Goal: Navigation & Orientation: Find specific page/section

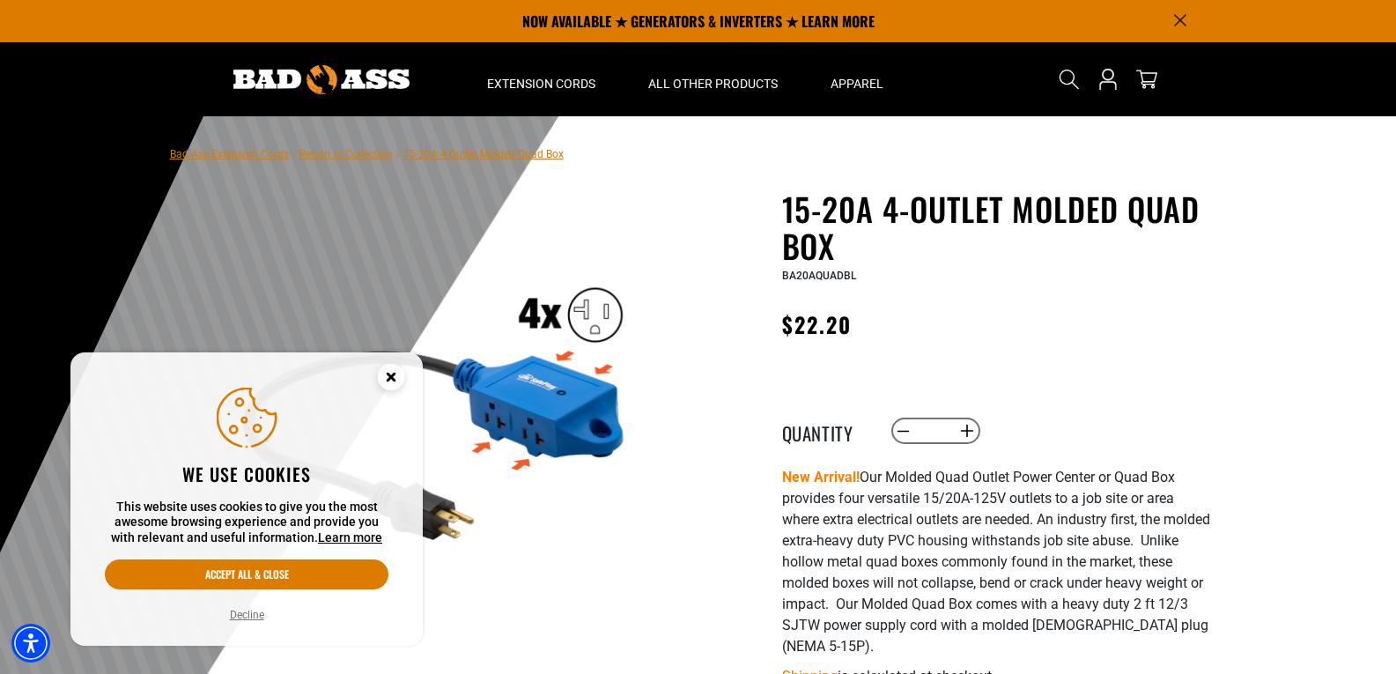
click at [352, 158] on link "Return to Collection" at bounding box center [345, 154] width 93 height 12
click at [249, 612] on button "Decline" at bounding box center [247, 615] width 45 height 18
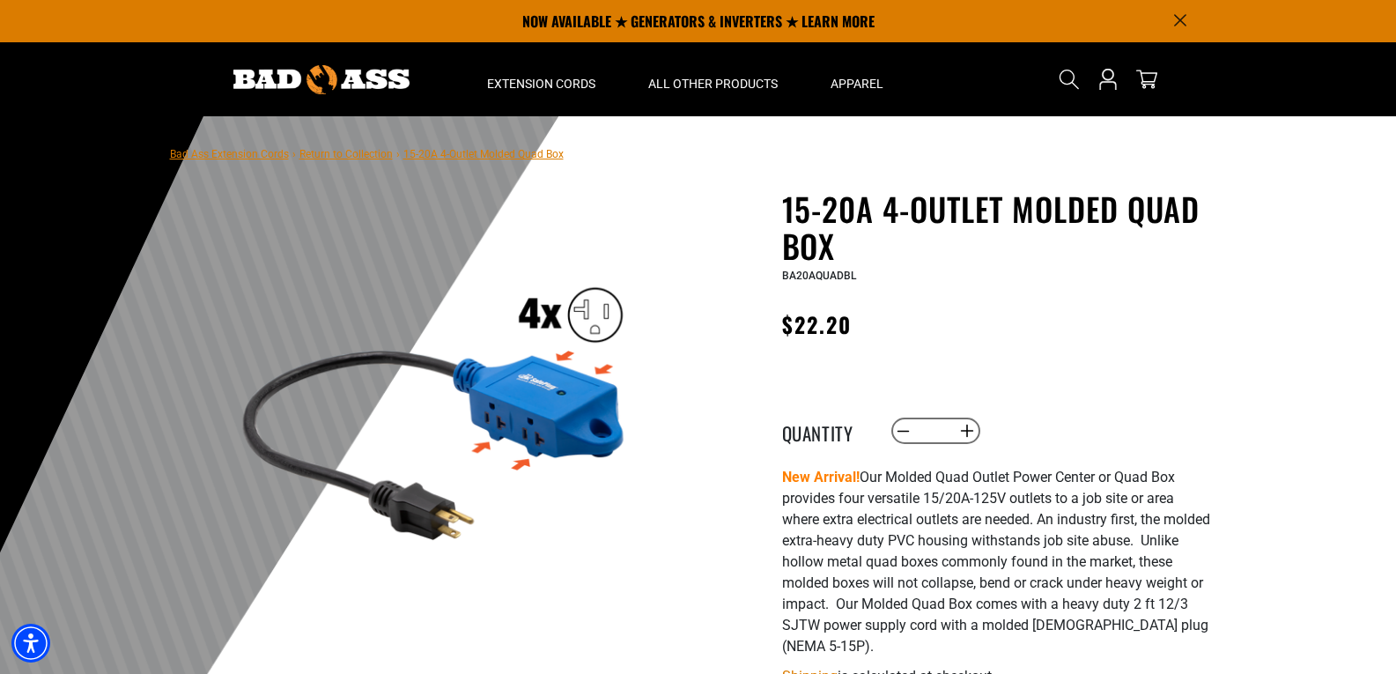
click at [357, 160] on link "Return to Collection" at bounding box center [345, 154] width 93 height 12
click at [212, 162] on nav "Bad Ass Extension Cords › Return to Collection › 15-20A 4-Outlet Molded Quad Box" at bounding box center [367, 153] width 394 height 21
click at [212, 153] on link "Bad Ass Extension Cords" at bounding box center [229, 154] width 119 height 12
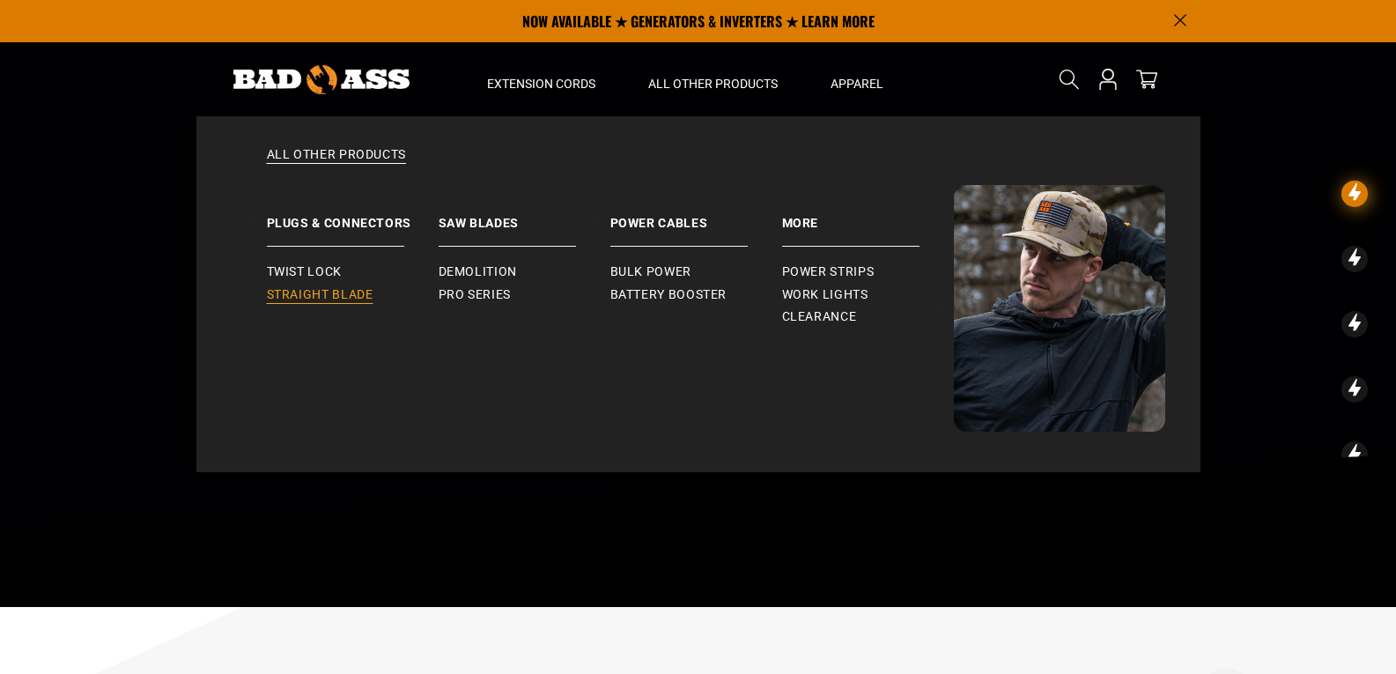
click at [309, 300] on span "Straight Blade" at bounding box center [320, 295] width 107 height 16
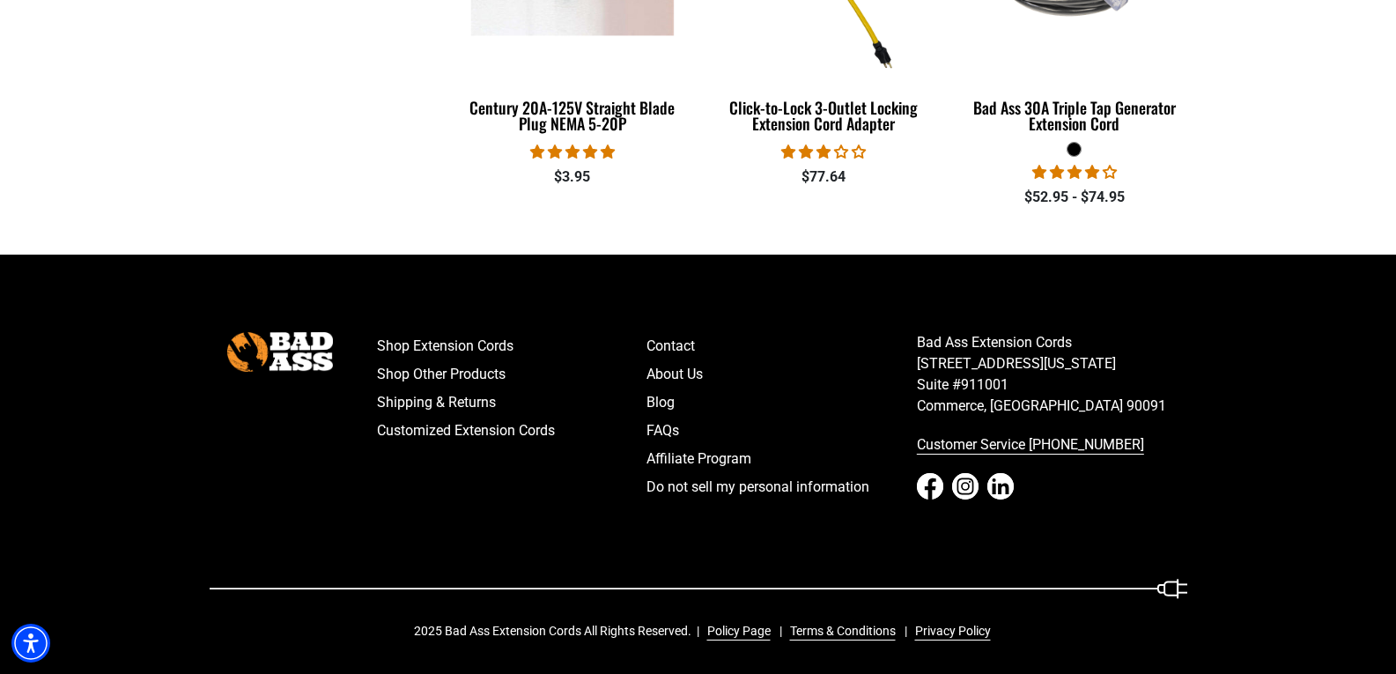
scroll to position [1055, 0]
